Goal: Information Seeking & Learning: Learn about a topic

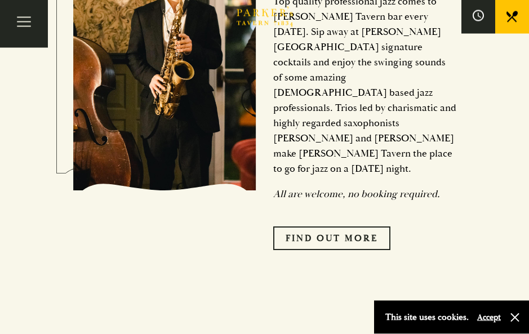
scroll to position [517, 0]
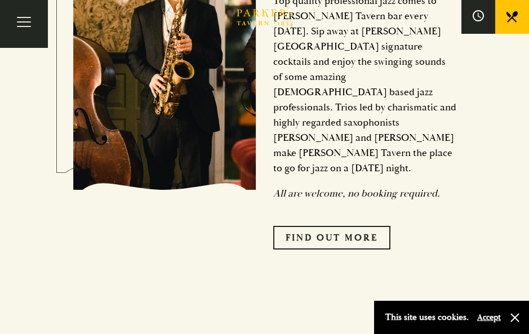
click at [332, 233] on link "Find Out More" at bounding box center [331, 238] width 117 height 24
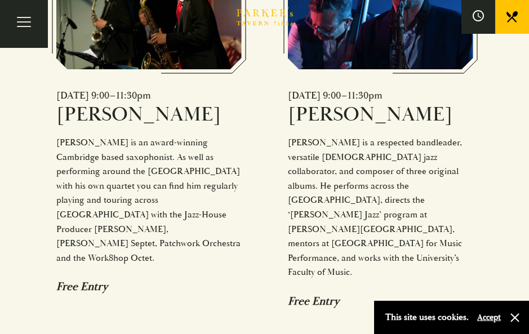
scroll to position [770, 0]
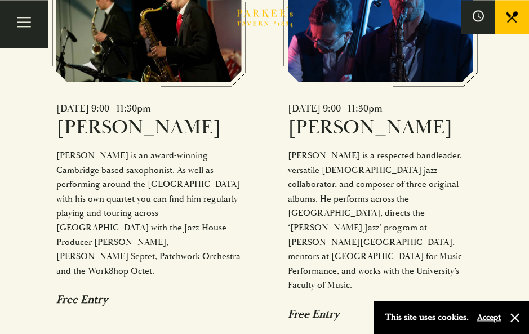
click at [19, 19] on button "Toggle navigation" at bounding box center [24, 24] width 48 height 48
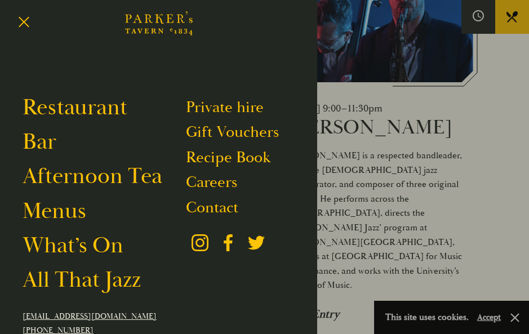
click at [68, 215] on link "Menus" at bounding box center [55, 211] width 64 height 28
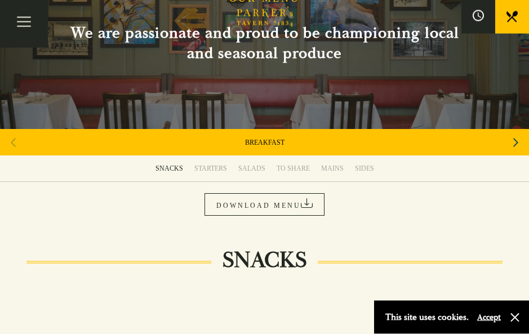
scroll to position [82, 0]
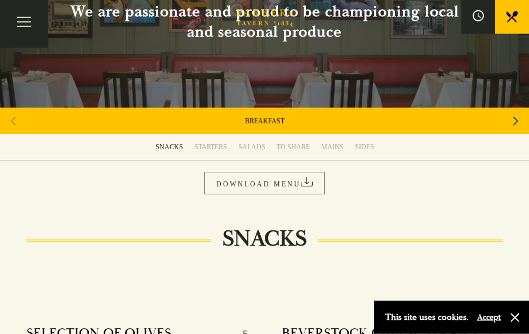
click at [332, 140] on link "MAINS" at bounding box center [333, 147] width 34 height 26
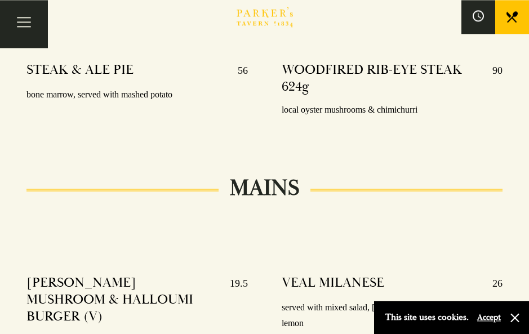
scroll to position [1937, 0]
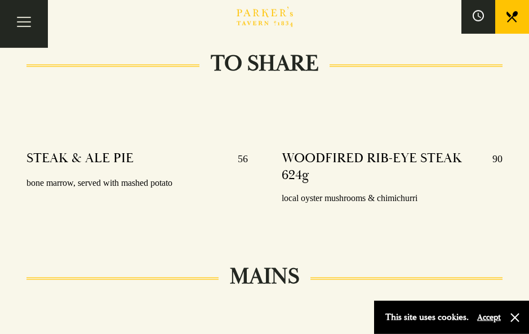
scroll to position [1594, 0]
